Goal: Find specific page/section: Find specific page/section

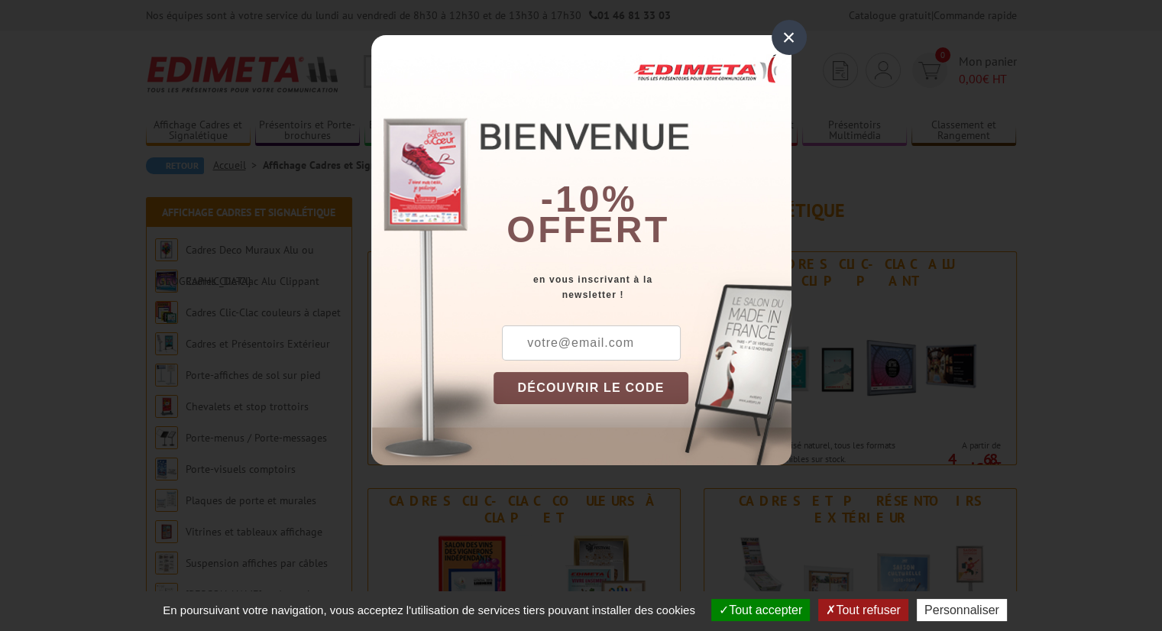
click at [785, 34] on div "×" at bounding box center [788, 37] width 35 height 35
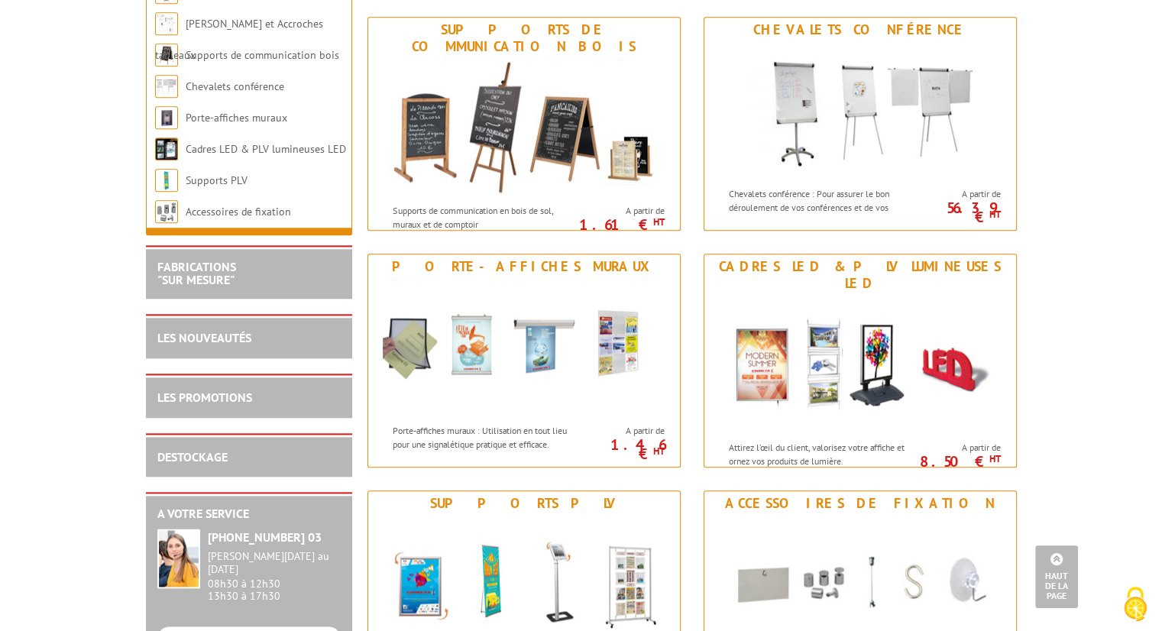
scroll to position [1680, 0]
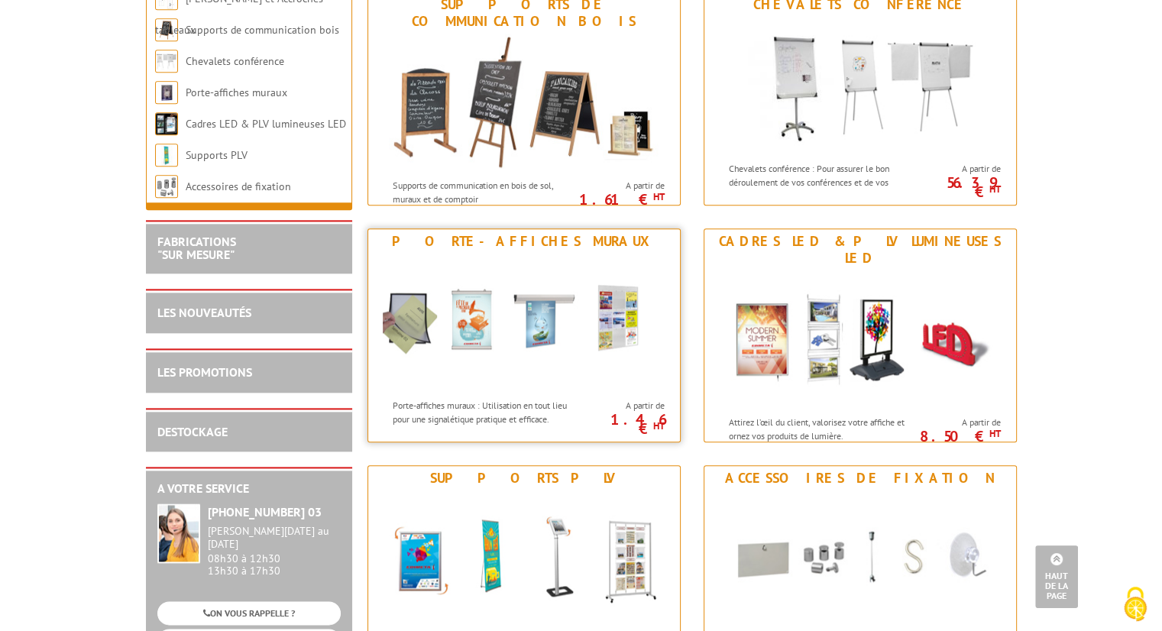
click at [421, 314] on img at bounding box center [524, 322] width 283 height 137
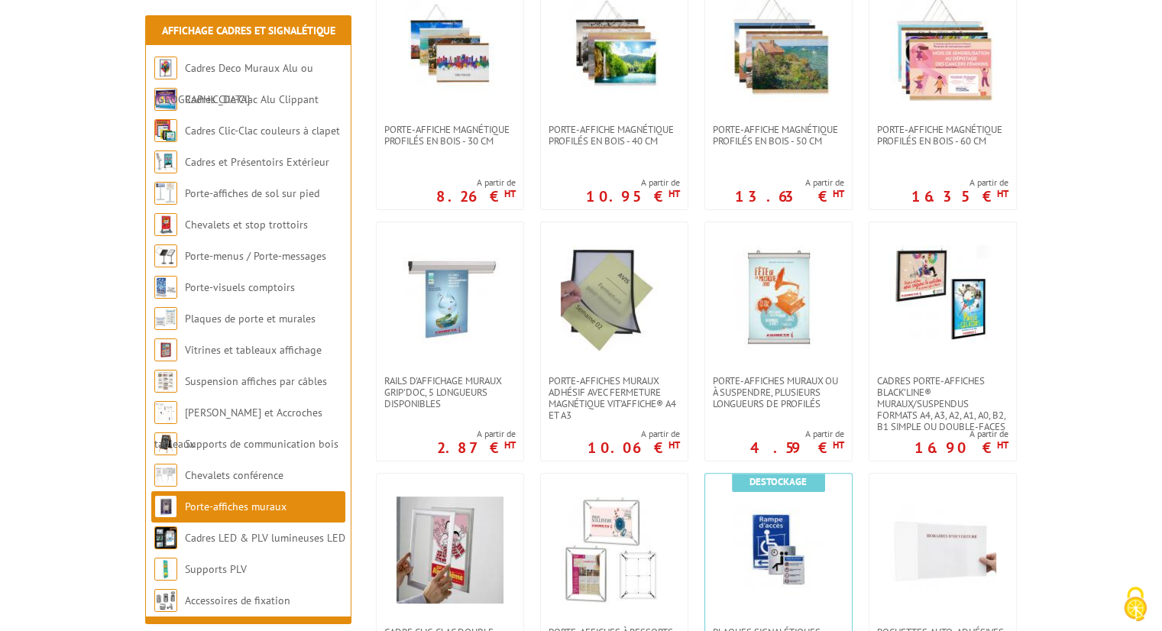
scroll to position [382, 0]
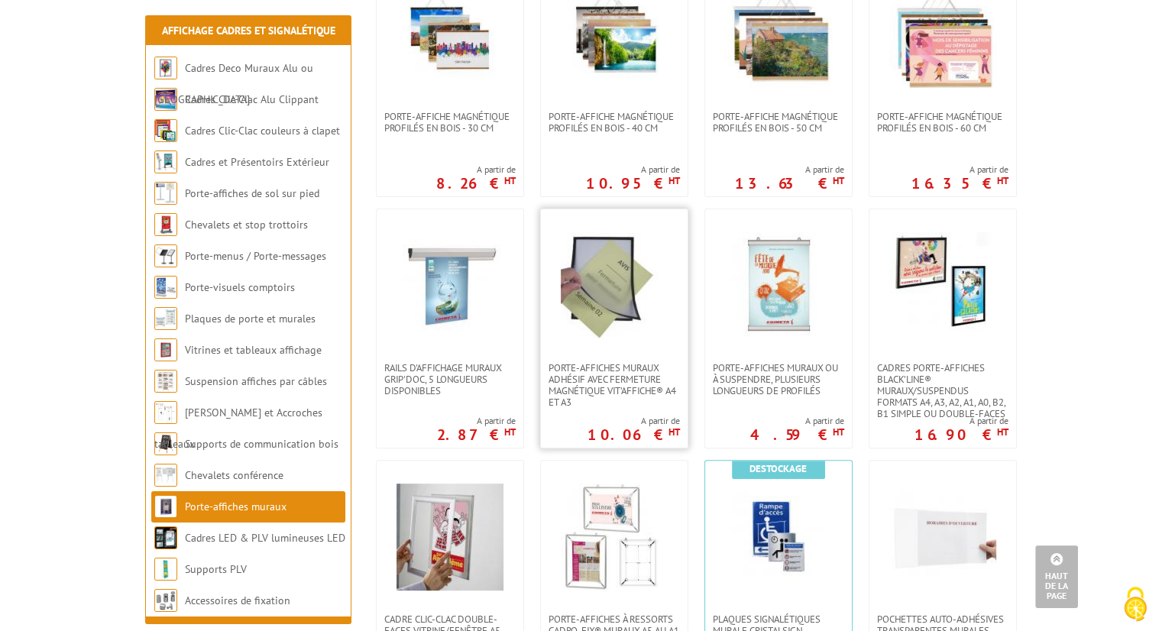
click at [591, 280] on img at bounding box center [614, 285] width 107 height 107
